Goal: Navigation & Orientation: Find specific page/section

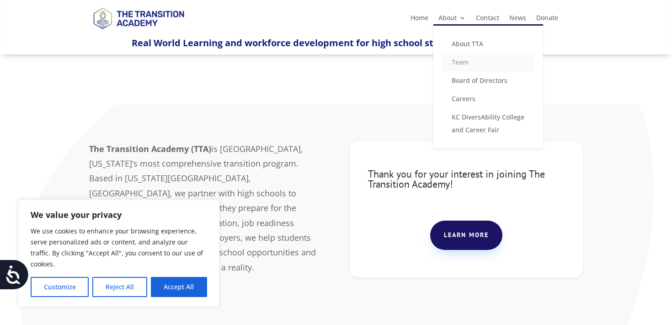
click at [465, 59] on link "Team" at bounding box center [488, 62] width 91 height 18
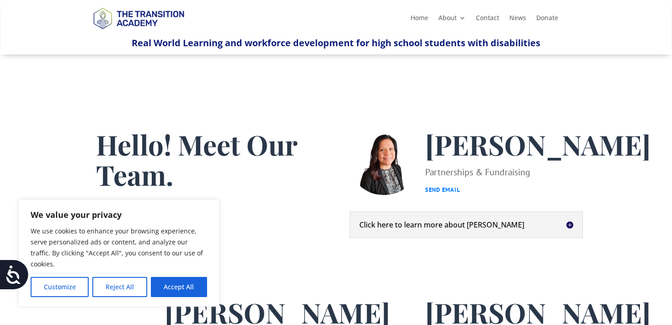
click at [181, 276] on div "We use cookies to enhance your browsing experience, serve personalized ads or c…" at bounding box center [119, 260] width 176 height 71
click at [182, 283] on button "Accept All" at bounding box center [179, 287] width 56 height 20
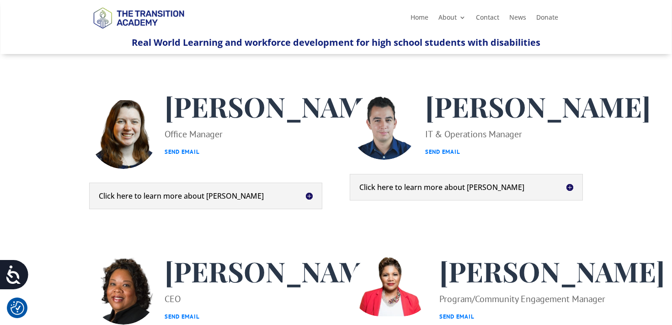
scroll to position [4, 0]
